Goal: Task Accomplishment & Management: Manage account settings

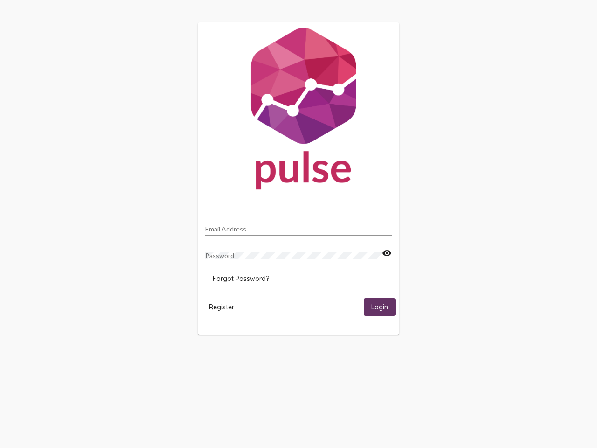
click at [299, 226] on input "Email Address" at bounding box center [298, 228] width 187 height 7
click at [387, 253] on mat-icon "visibility" at bounding box center [387, 253] width 10 height 11
click at [241, 279] on span "Forgot Password?" at bounding box center [241, 278] width 56 height 8
click at [222, 307] on span "Register" at bounding box center [221, 307] width 25 height 8
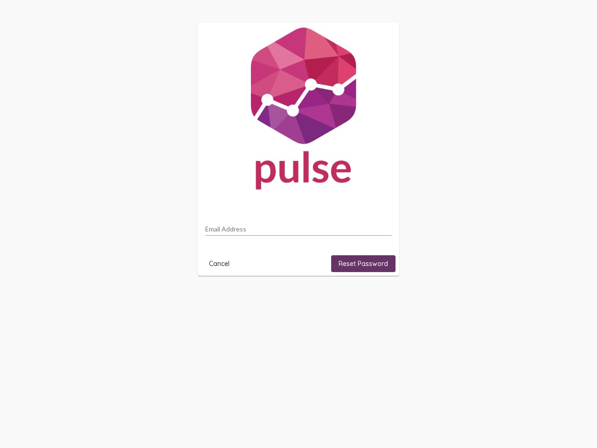
click at [380, 298] on html "Email Address Cancel Reset Password" at bounding box center [298, 149] width 597 height 298
